Goal: Task Accomplishment & Management: Complete application form

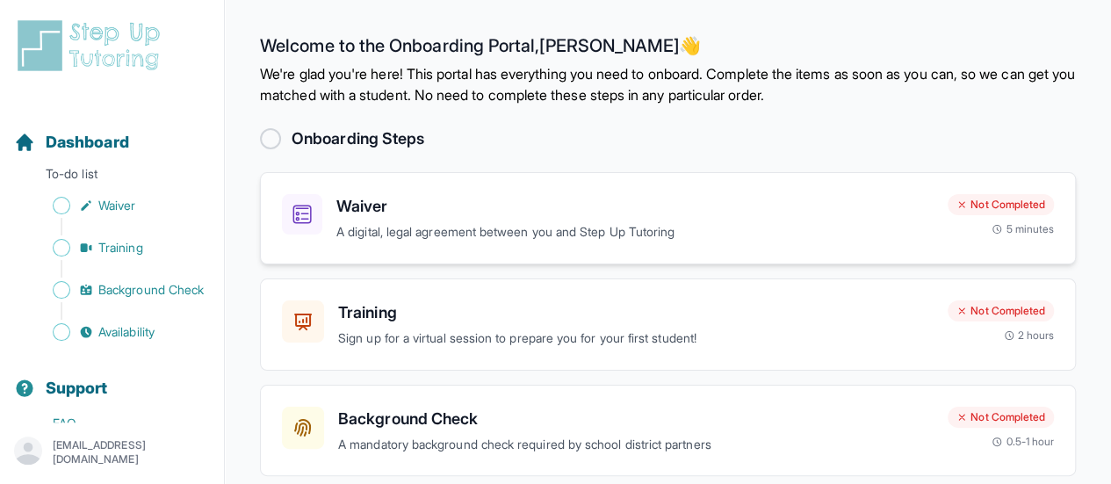
click at [698, 243] on div "Waiver A digital, legal agreement between you and Step Up Tutoring Not Complete…" at bounding box center [668, 218] width 816 height 92
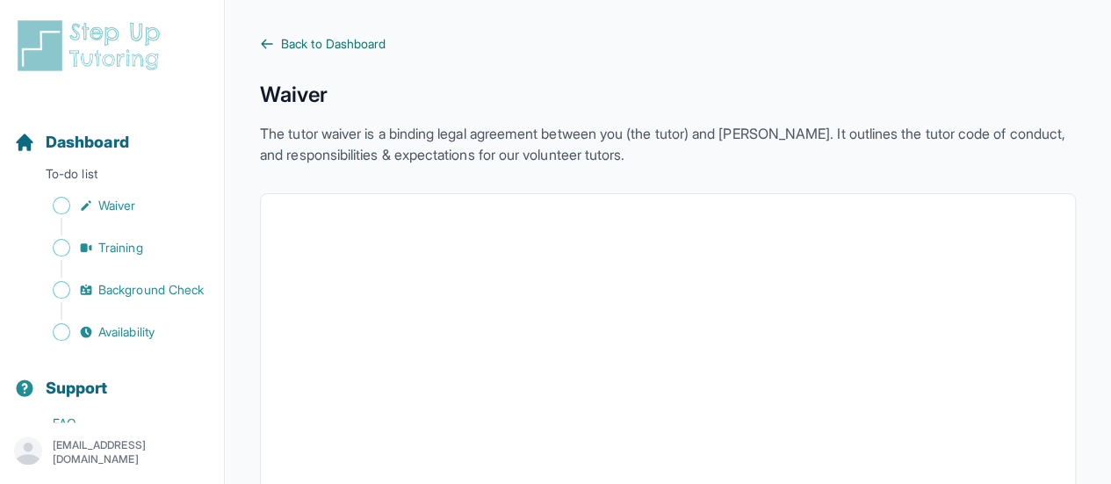
click at [300, 43] on span "Back to Dashboard" at bounding box center [333, 44] width 105 height 18
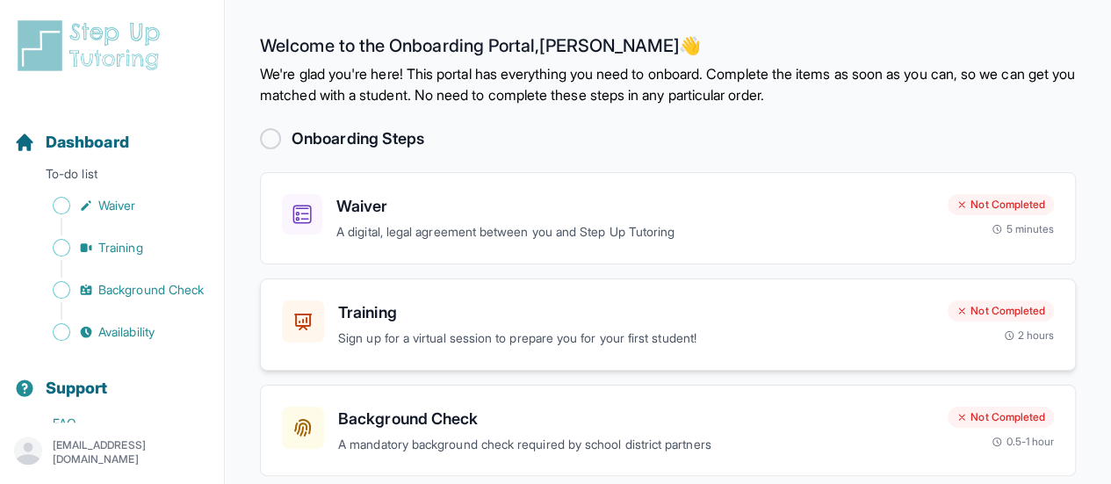
scroll to position [177, 0]
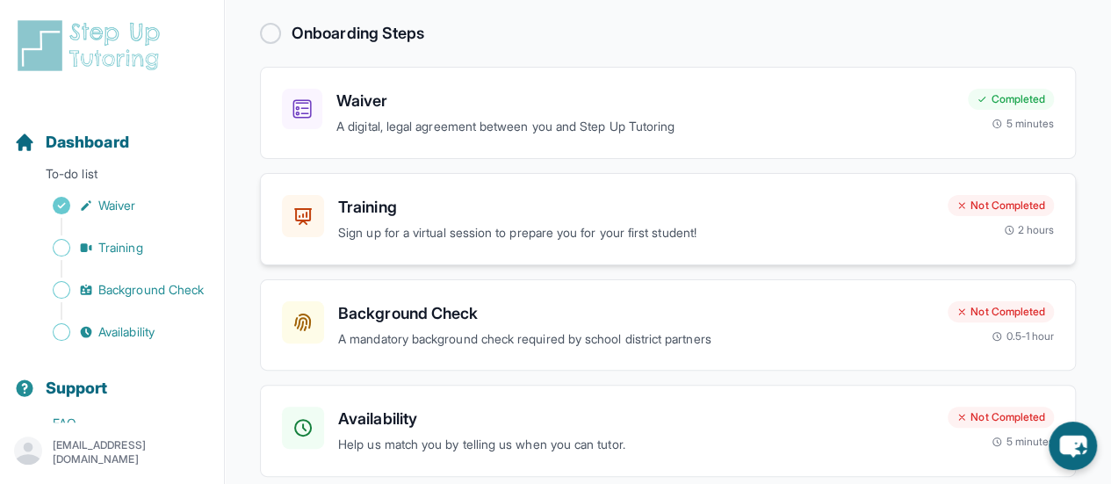
click at [441, 206] on h3 "Training" at bounding box center [636, 207] width 596 height 25
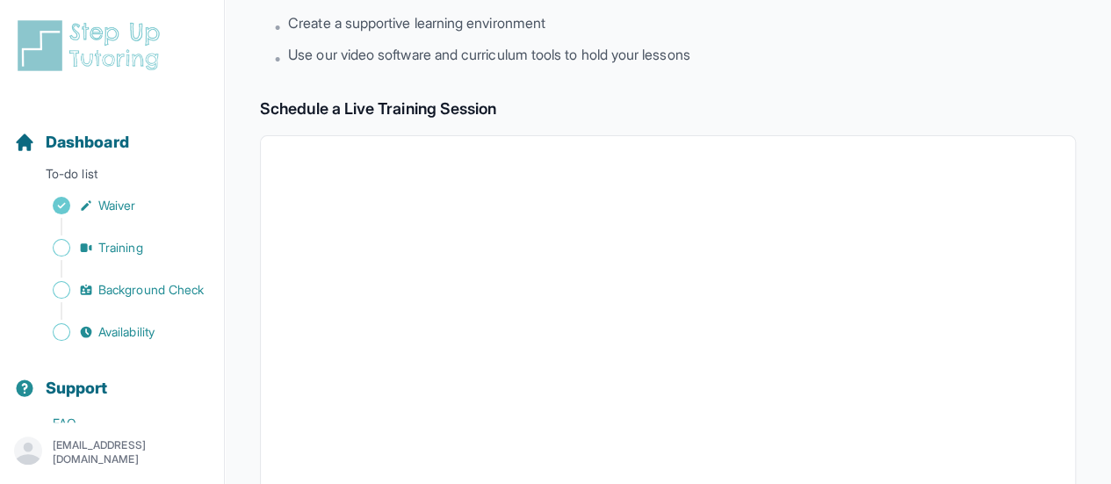
scroll to position [176, 0]
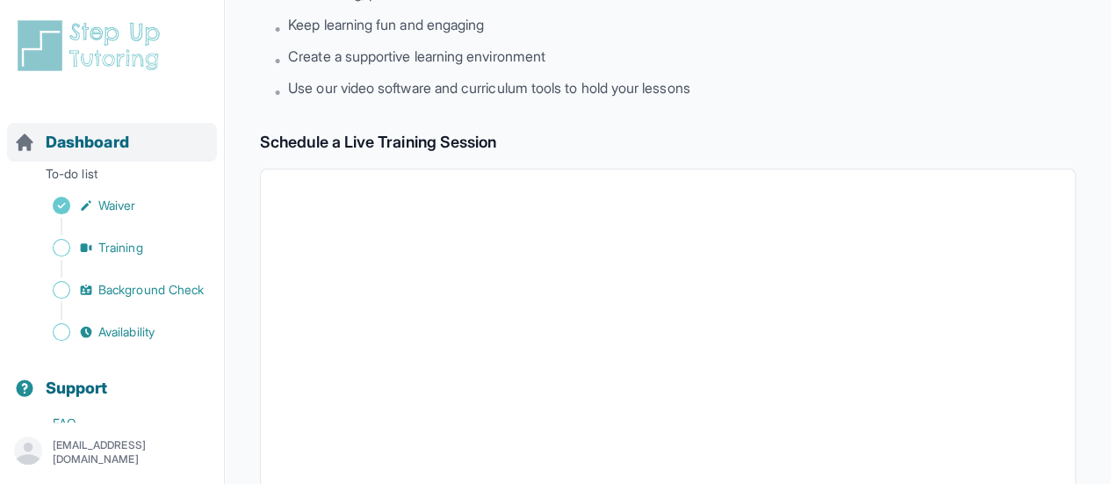
click at [81, 152] on span "Dashboard" at bounding box center [87, 142] width 83 height 25
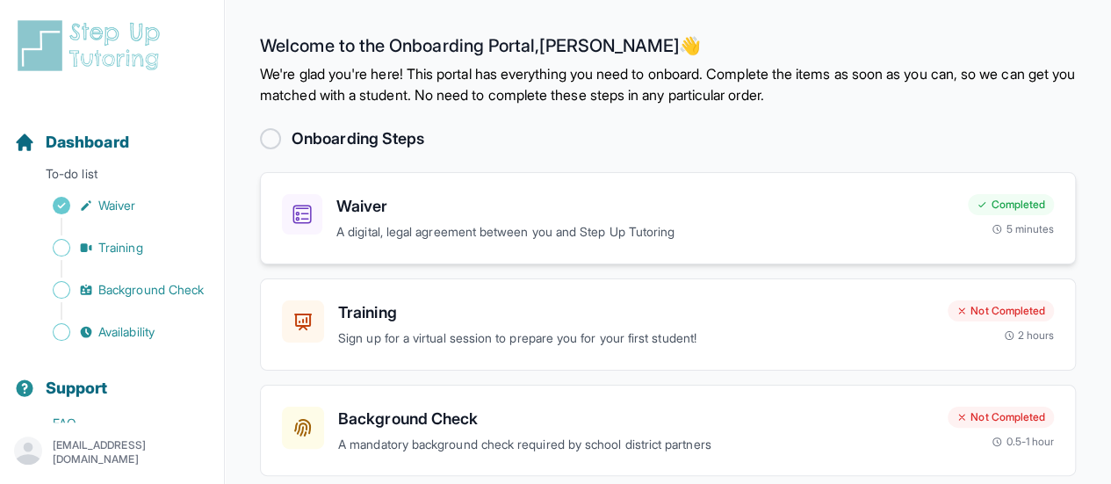
scroll to position [177, 0]
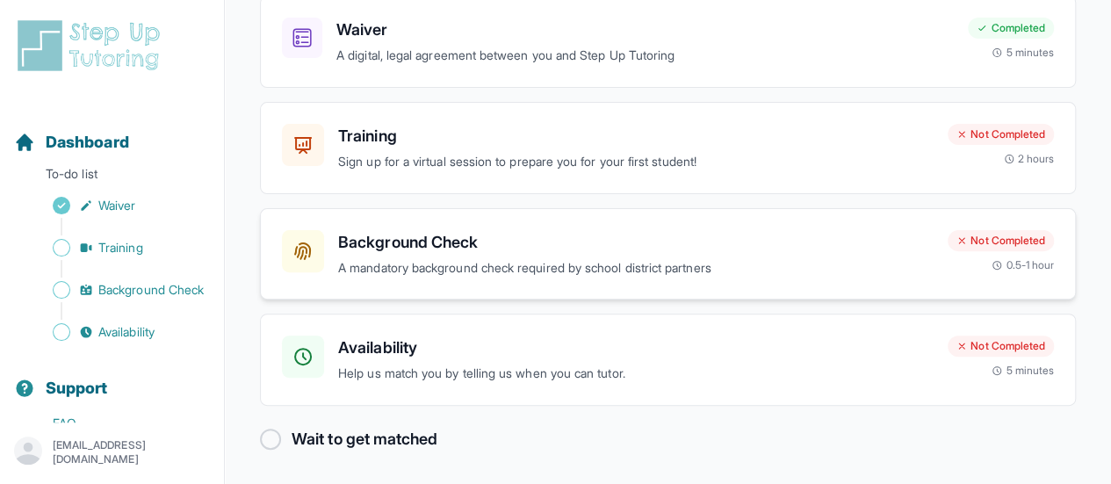
click at [457, 251] on h3 "Background Check" at bounding box center [636, 242] width 596 height 25
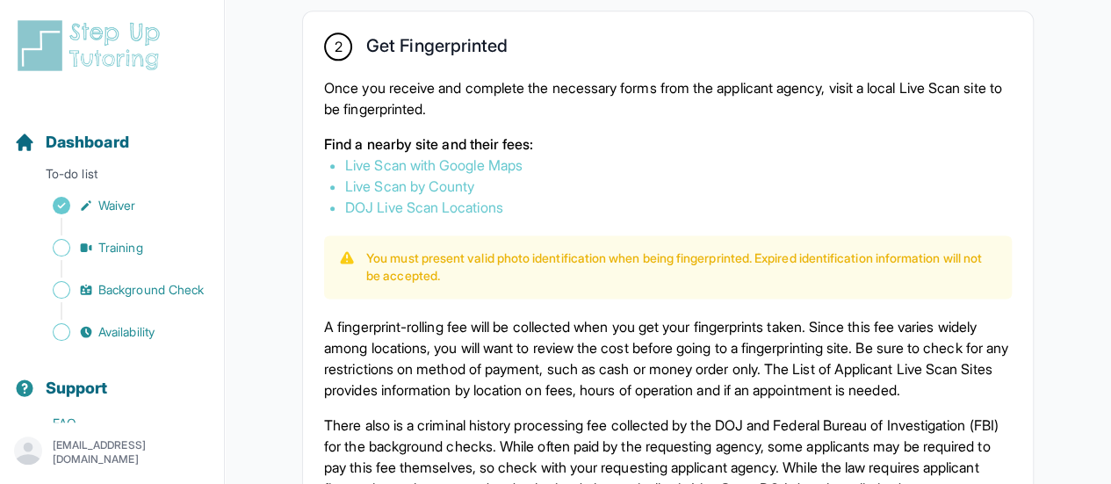
scroll to position [1015, 0]
click at [509, 163] on link "Live Scan with Google Maps" at bounding box center [433, 166] width 177 height 18
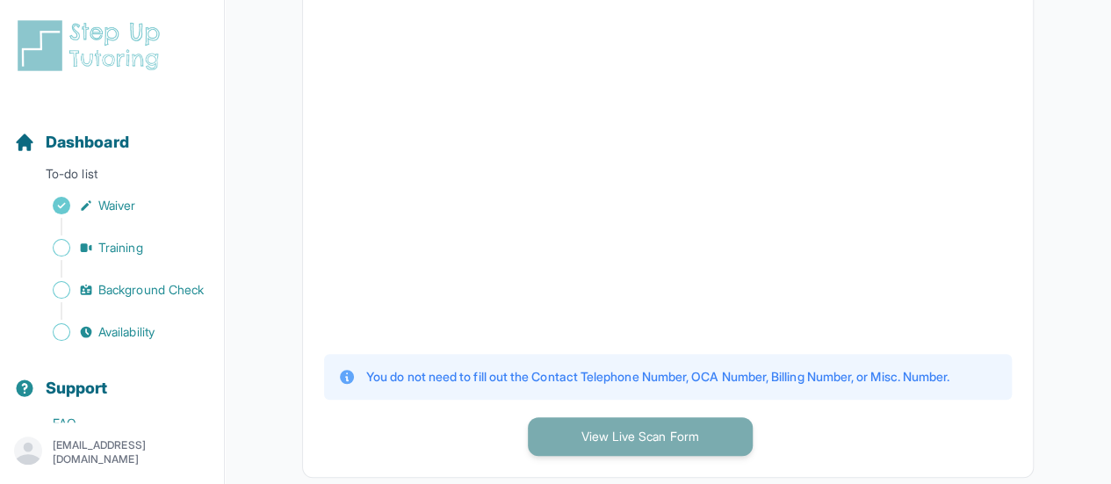
scroll to position [525, 0]
click at [647, 447] on button "View Live Scan Form" at bounding box center [640, 439] width 225 height 39
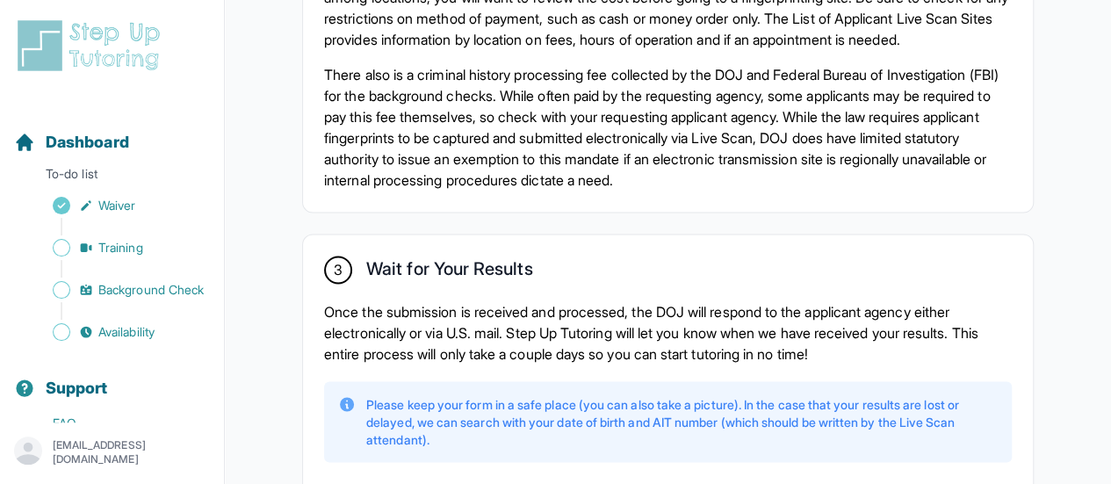
scroll to position [1506, 0]
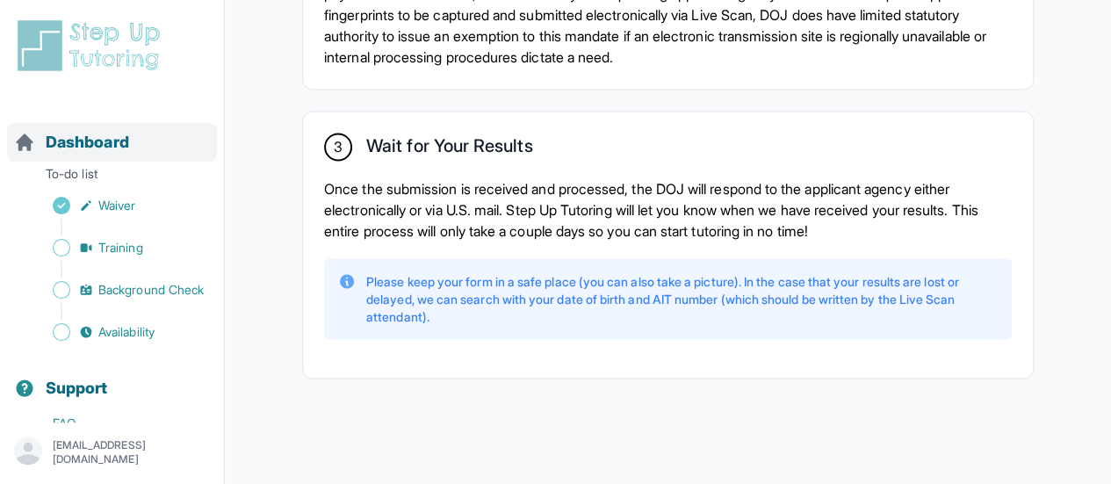
click at [105, 145] on span "Dashboard" at bounding box center [87, 142] width 83 height 25
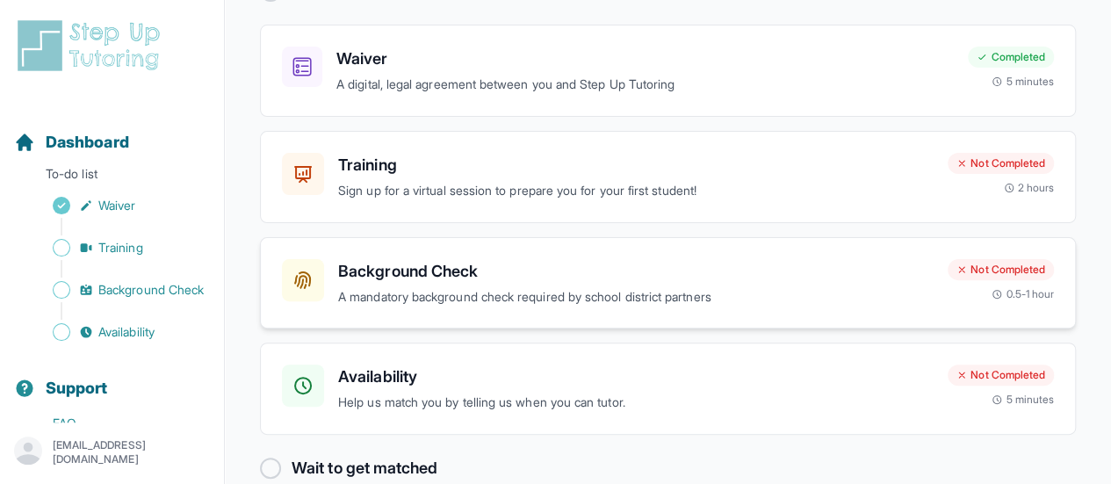
scroll to position [177, 0]
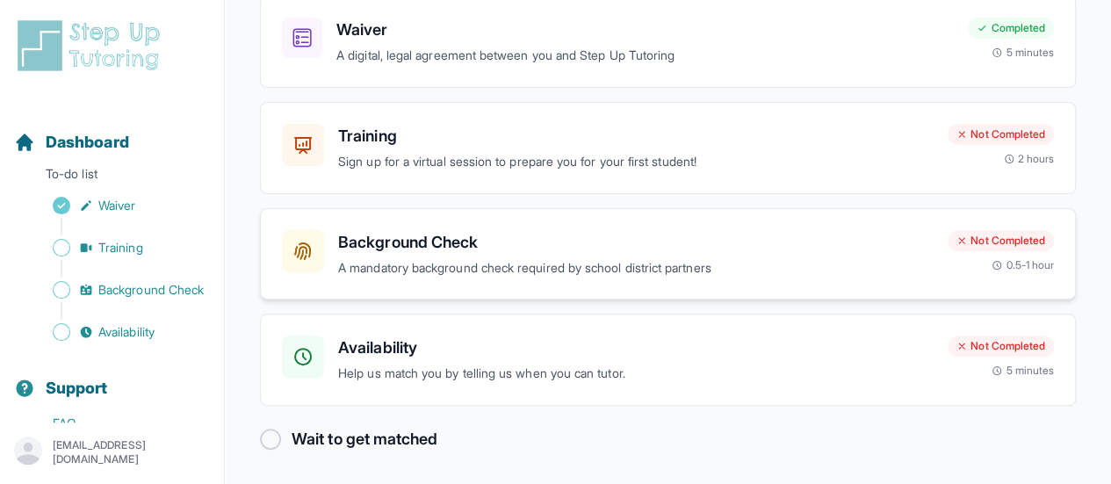
click at [495, 263] on p "A mandatory background check required by school district partners" at bounding box center [636, 268] width 596 height 20
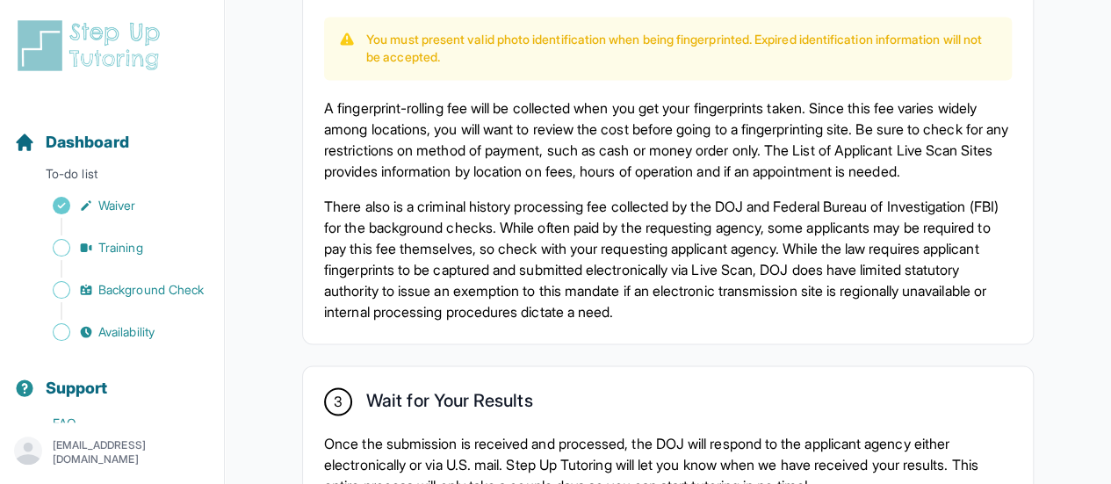
scroll to position [1506, 0]
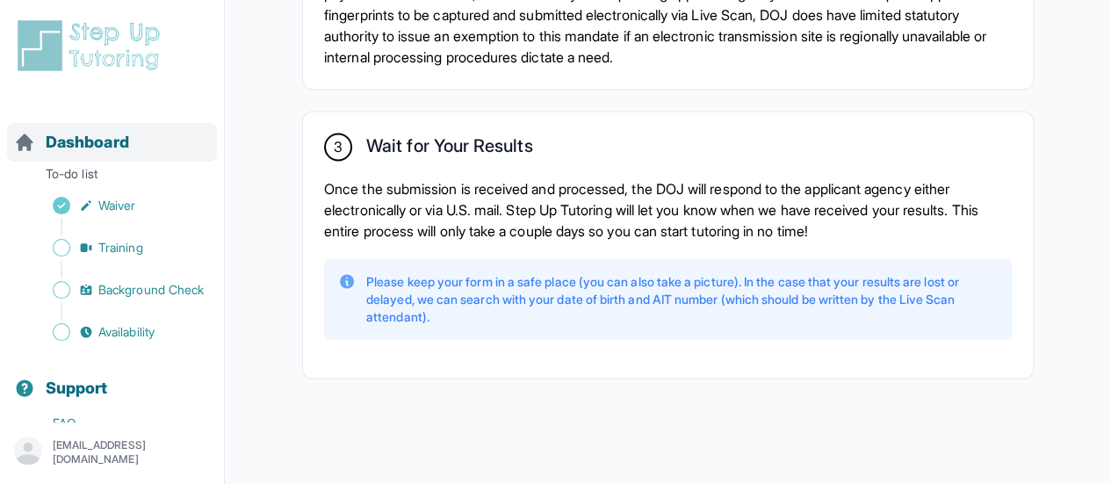
click at [131, 159] on div "Dashboard" at bounding box center [112, 142] width 210 height 39
click at [144, 146] on div "Dashboard" at bounding box center [112, 142] width 210 height 39
click at [163, 344] on link "Availability" at bounding box center [119, 332] width 210 height 25
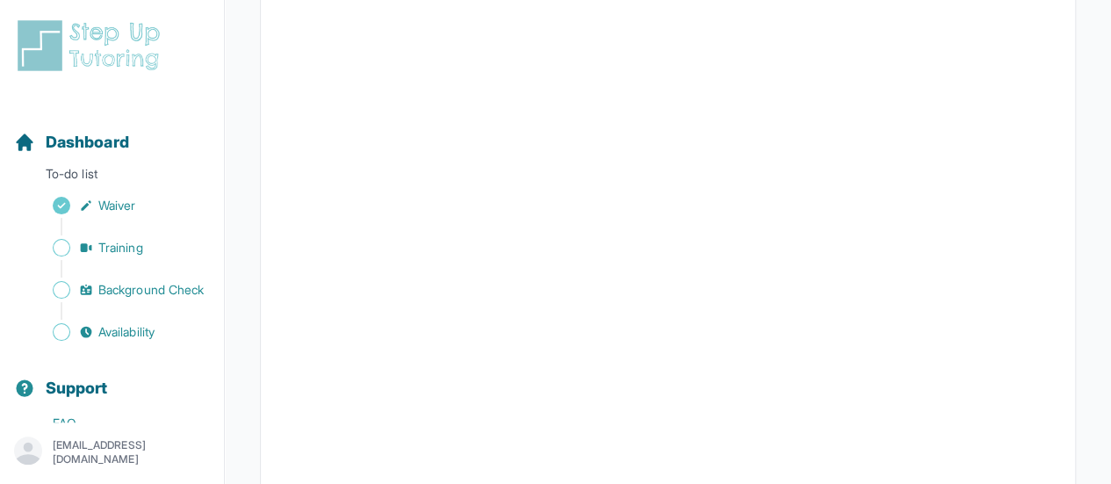
scroll to position [536, 0]
click at [72, 148] on span "Dashboard" at bounding box center [87, 142] width 83 height 25
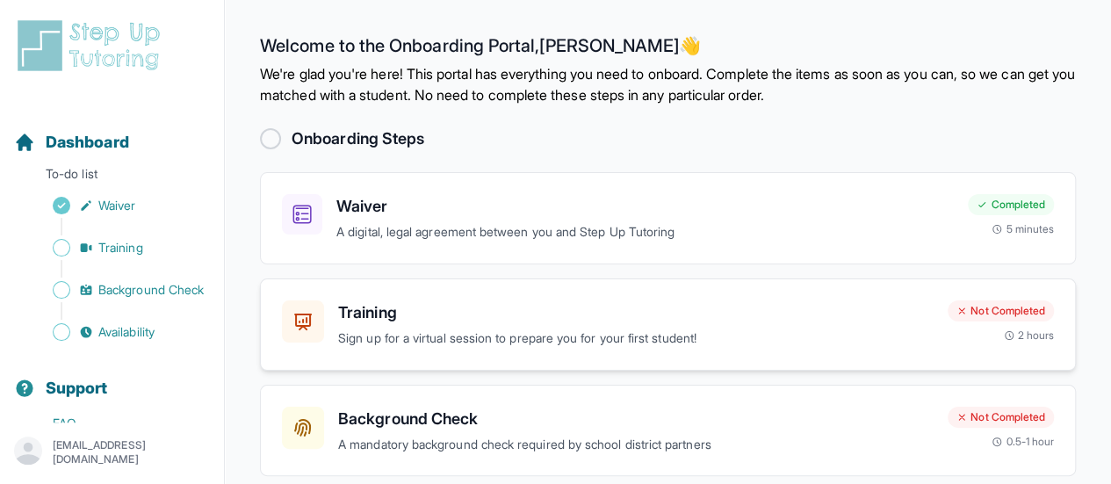
scroll to position [177, 0]
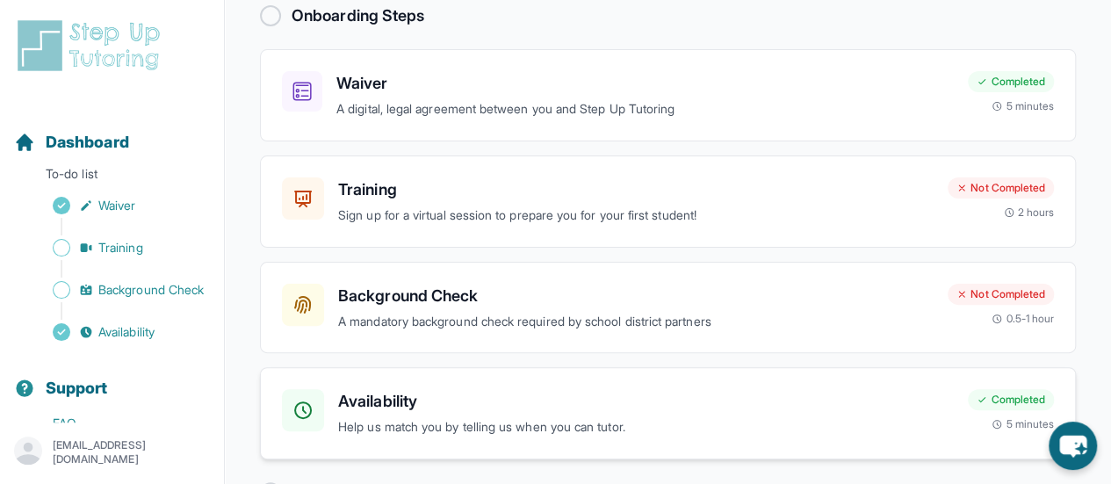
scroll to position [124, 0]
click at [782, 228] on div "Training Sign up for a virtual session to prepare you for your first student! N…" at bounding box center [668, 201] width 816 height 92
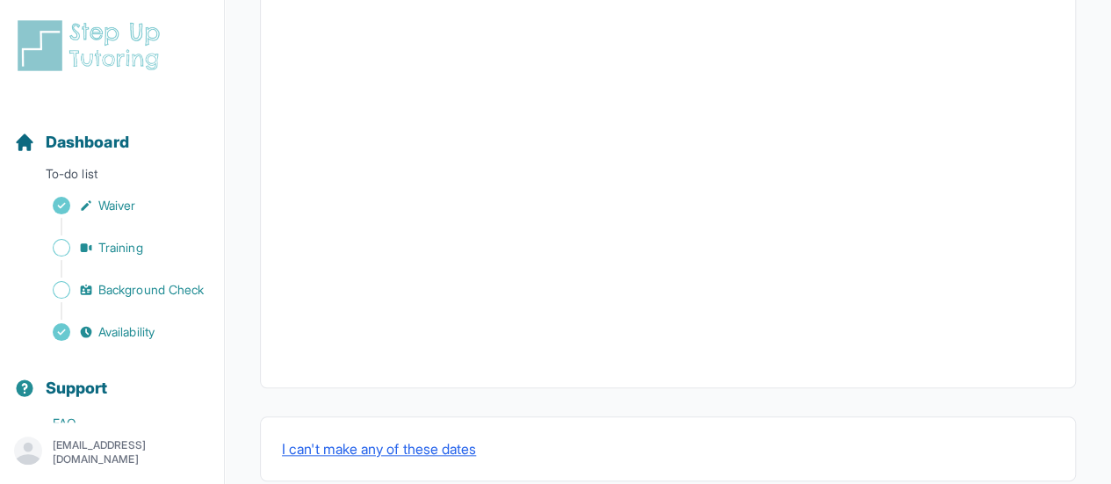
scroll to position [751, 0]
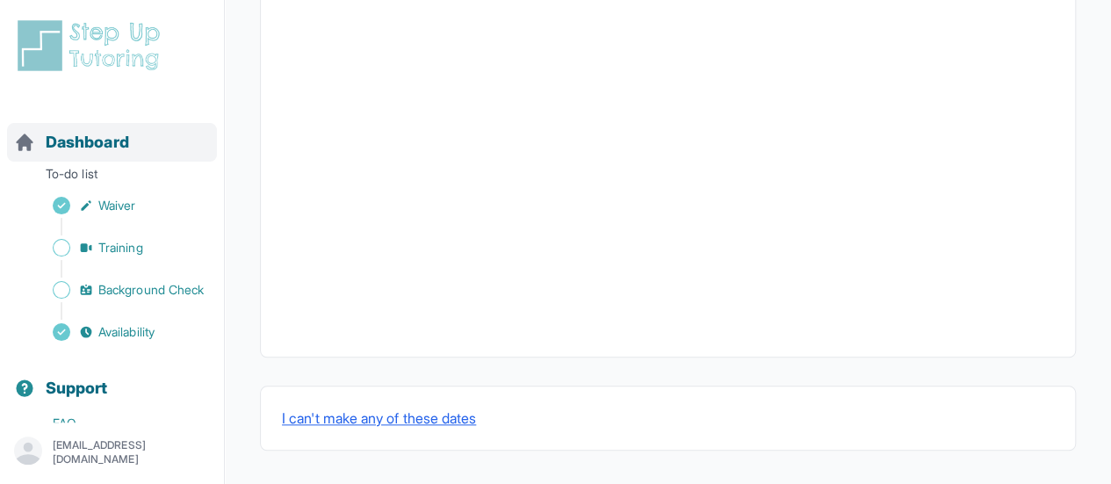
click at [128, 146] on span "Dashboard" at bounding box center [87, 142] width 83 height 25
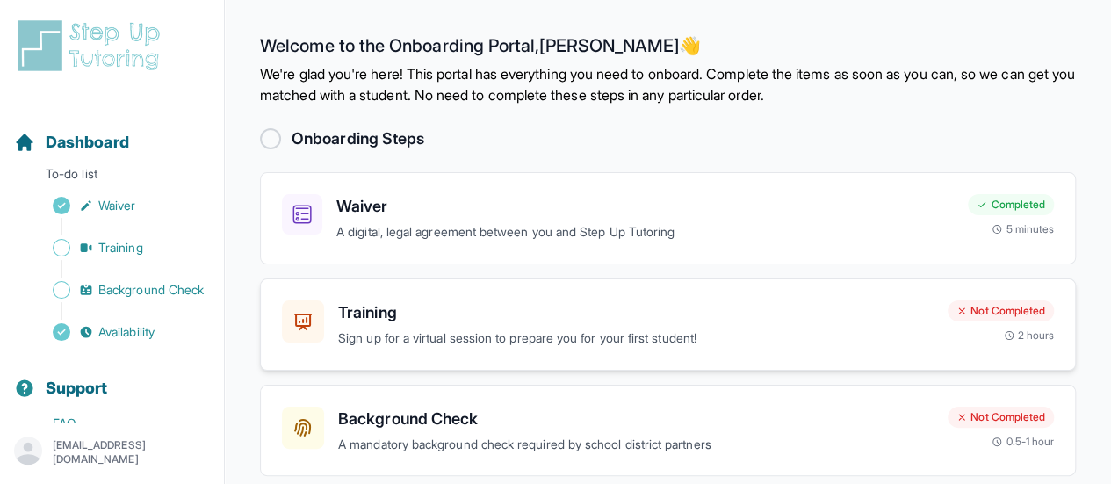
scroll to position [177, 0]
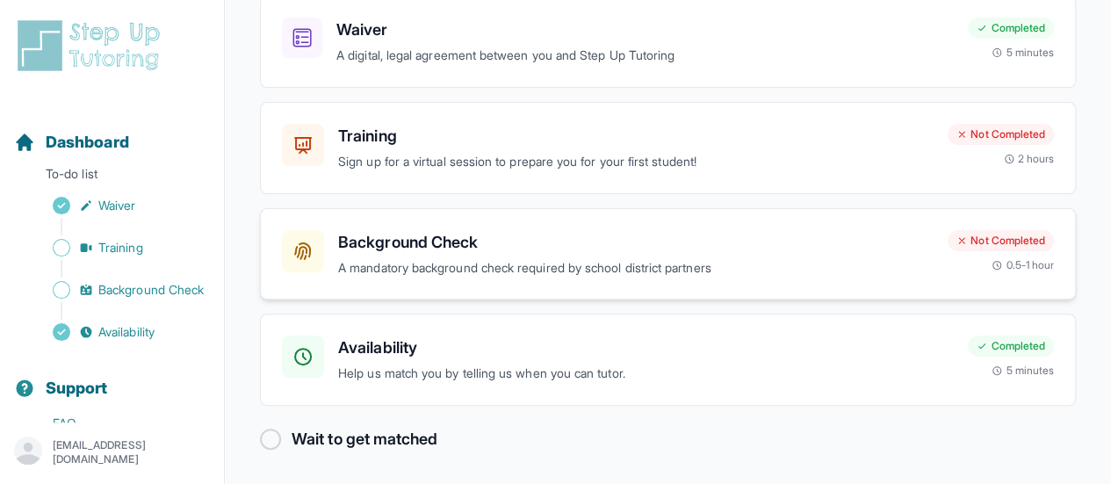
click at [536, 260] on p "A mandatory background check required by school district partners" at bounding box center [636, 268] width 596 height 20
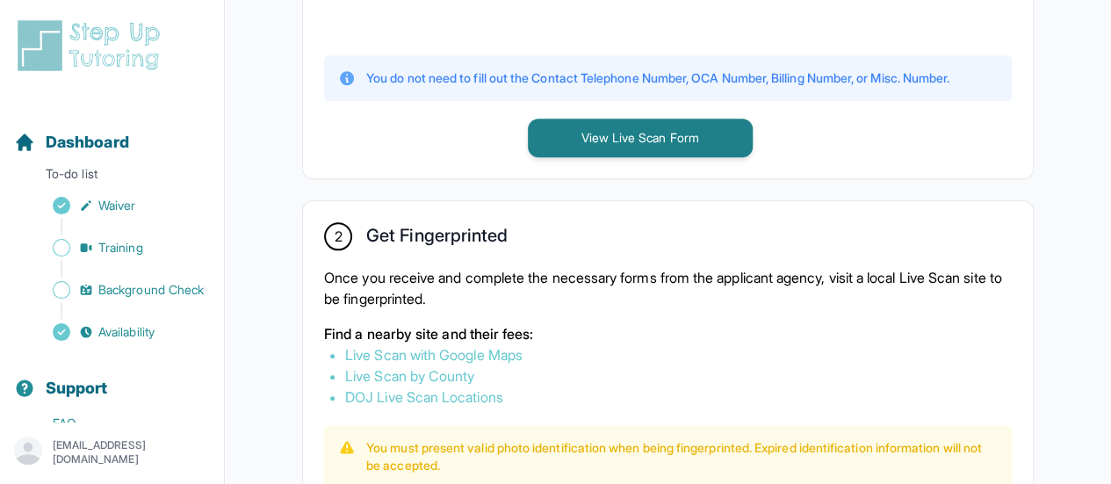
scroll to position [755, 0]
